Goal: Register for event/course

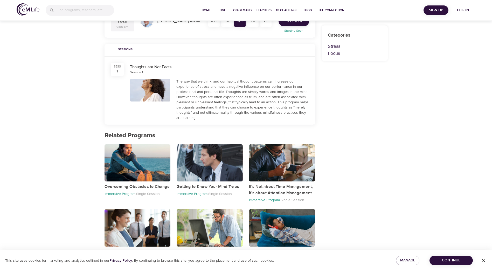
scroll to position [171, 0]
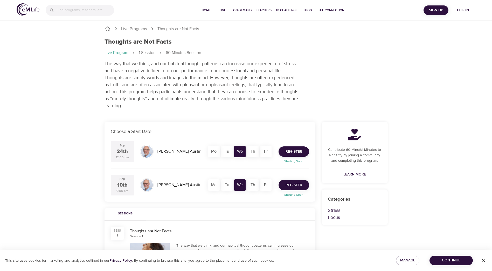
click at [295, 184] on span "Register" at bounding box center [294, 185] width 17 height 6
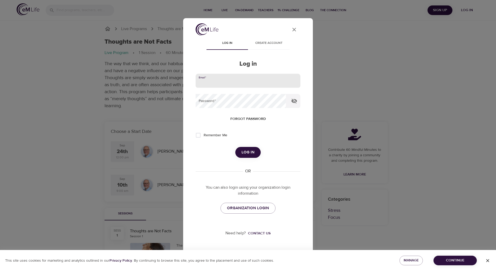
click at [214, 79] on input "email" at bounding box center [248, 81] width 105 height 14
type input "[PERSON_NAME][EMAIL_ADDRESS][PERSON_NAME][DOMAIN_NAME]"
click at [248, 154] on span "Log in" at bounding box center [248, 152] width 13 height 7
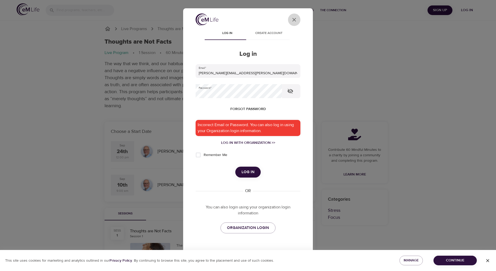
click at [293, 20] on icon "close" at bounding box center [295, 20] width 4 height 4
